Goal: Task Accomplishment & Management: Manage account settings

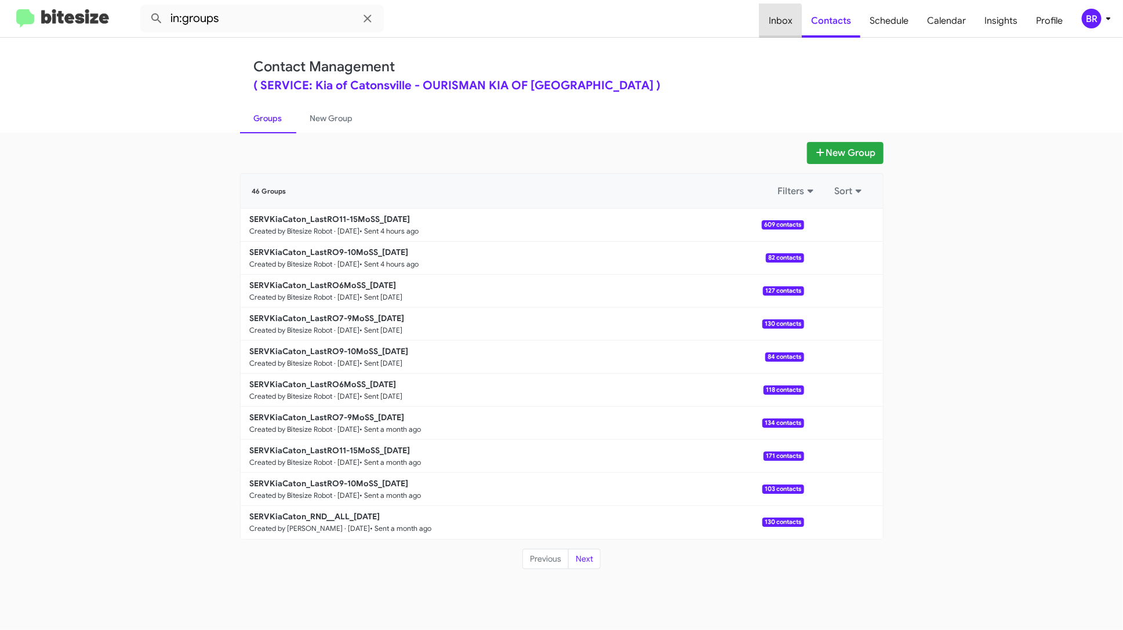
click at [771, 24] on span "Inbox" at bounding box center [780, 21] width 42 height 34
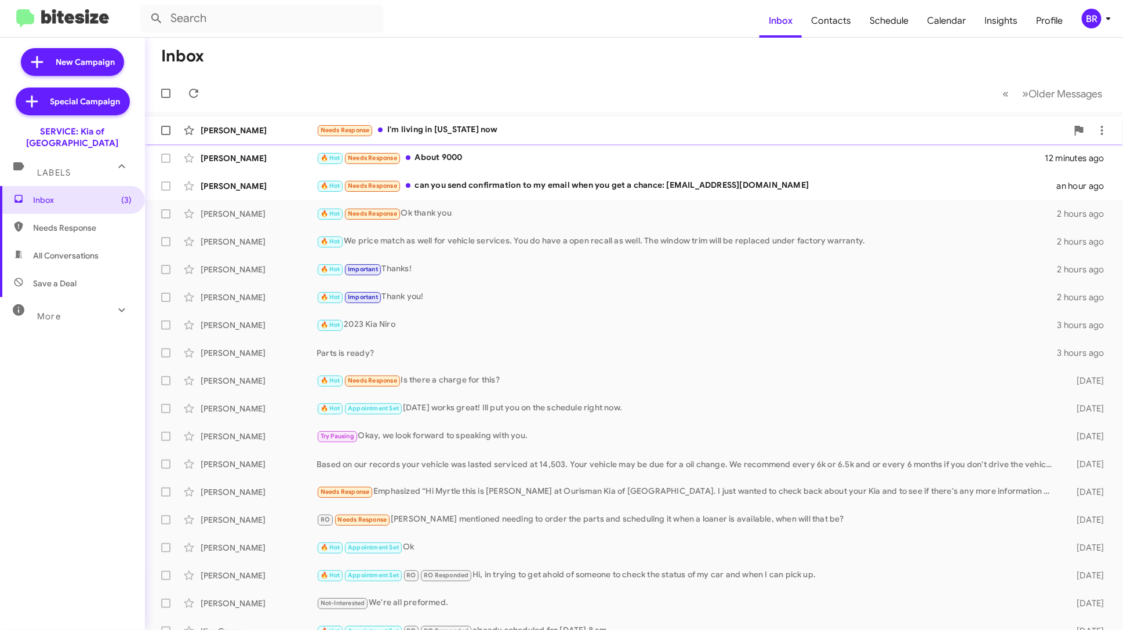
click at [166, 129] on span at bounding box center [165, 130] width 9 height 9
click at [166, 135] on input "checkbox" at bounding box center [165, 135] width 1 height 1
checkbox input "true"
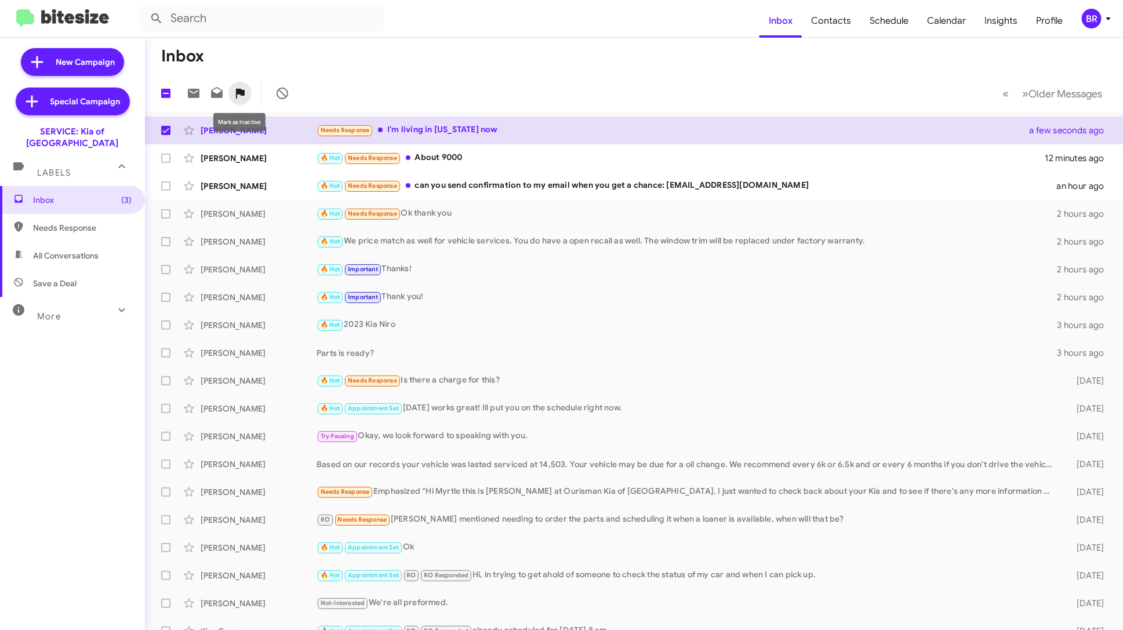
click at [235, 92] on icon at bounding box center [240, 93] width 14 height 14
